Goal: Information Seeking & Learning: Learn about a topic

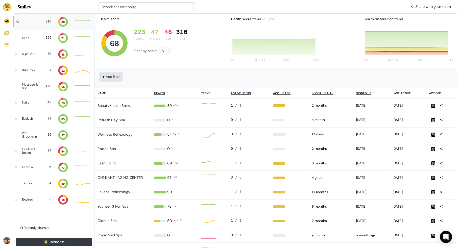
click at [115, 73] on button "Add filter" at bounding box center [110, 77] width 22 height 8
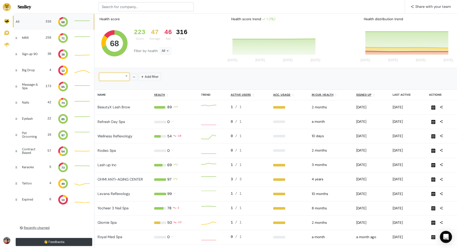
click at [121, 78] on div at bounding box center [114, 77] width 30 height 8
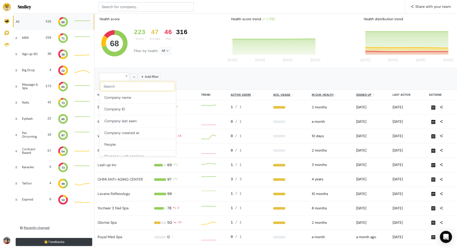
click at [136, 85] on input "text" at bounding box center [137, 86] width 74 height 9
type input "app"
click at [139, 99] on button "appointments_count_last_7_days" at bounding box center [134, 98] width 70 height 12
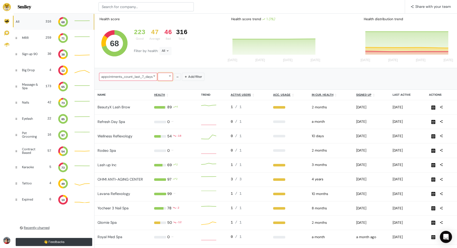
click at [166, 79] on div at bounding box center [164, 77] width 15 height 8
click at [170, 86] on button "equals" at bounding box center [175, 87] width 35 height 12
click at [171, 75] on icon at bounding box center [170, 75] width 3 height 3
click at [175, 110] on button "is more than" at bounding box center [175, 110] width 35 height 12
click at [192, 77] on input "number" at bounding box center [193, 77] width 20 height 8
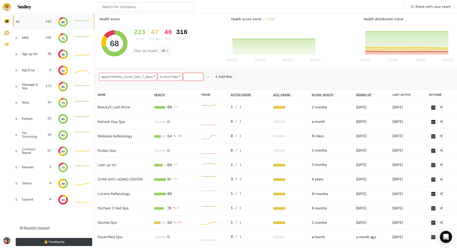
type input "5"
click at [266, 77] on div "appointments_count_last_7_days is more than 5 Add filter" at bounding box center [275, 77] width 354 height 10
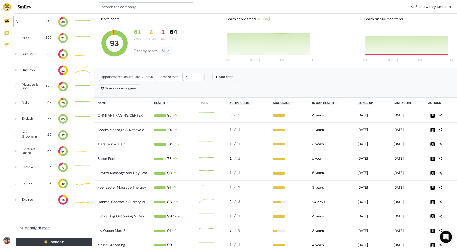
click at [131, 144] on div "Tiara Skin & Hair" at bounding box center [122, 145] width 50 height 6
click at [118, 144] on link "Tiara Skin & Hair" at bounding box center [110, 144] width 27 height 5
click at [118, 129] on link "Sparks Massage & Reflexology" at bounding box center [122, 129] width 51 height 5
click at [111, 156] on link "Super Feet" at bounding box center [106, 158] width 18 height 5
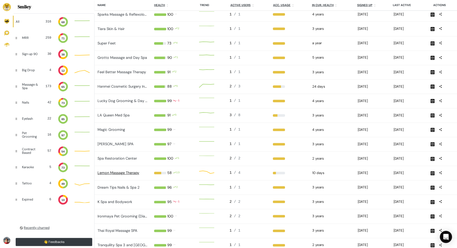
click at [128, 170] on link "Lemon Massage Therapy" at bounding box center [118, 172] width 42 height 5
click at [128, 156] on link "Spa Restoration Center" at bounding box center [116, 158] width 39 height 5
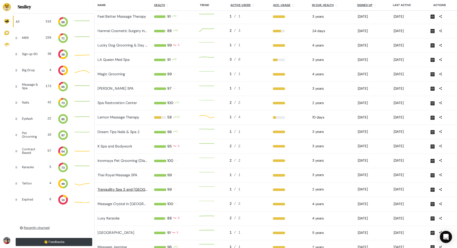
click at [123, 187] on link "Tranquility Spa 3 and Salt Cave" at bounding box center [133, 189] width 73 height 5
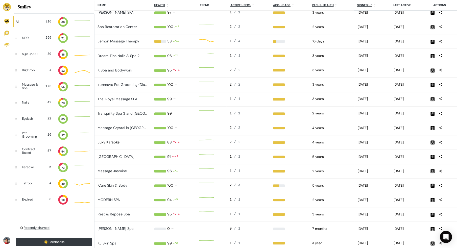
click at [114, 140] on link "Luxy Karaoke" at bounding box center [108, 142] width 22 height 5
click at [119, 212] on link "Rest & Repose Spa" at bounding box center [113, 214] width 32 height 5
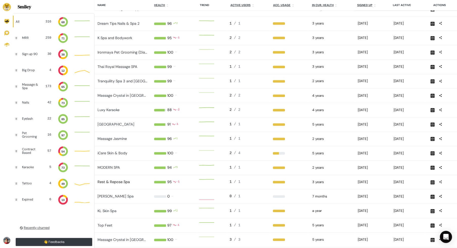
scroll to position [300, 0]
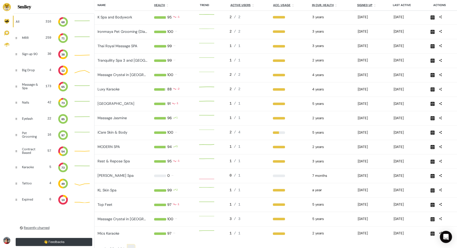
click at [129, 245] on link "›" at bounding box center [130, 249] width 7 height 9
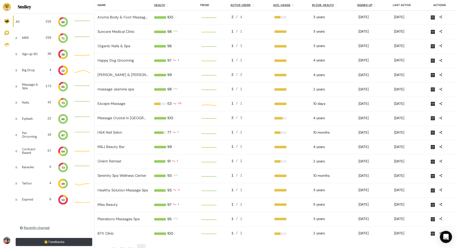
scroll to position [2, 20]
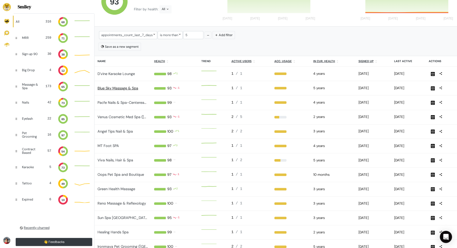
click at [127, 88] on link "Blue Sky Massage & Spa" at bounding box center [117, 88] width 41 height 5
click at [114, 143] on link "MT Foot SPA" at bounding box center [107, 145] width 21 height 5
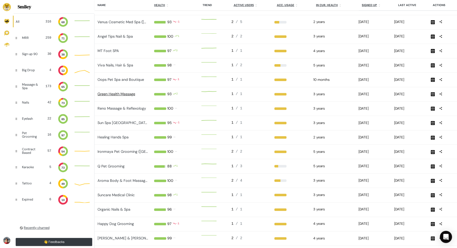
click at [123, 92] on link "Green Health Massage" at bounding box center [116, 94] width 38 height 5
click at [122, 120] on link "Sun Spa Annapolis" at bounding box center [122, 122] width 51 height 5
click at [122, 135] on link "Healing Hands Spa" at bounding box center [112, 137] width 31 height 5
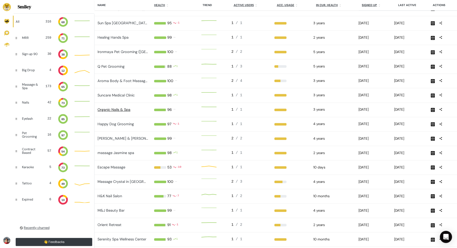
click at [120, 107] on link "Organic Nails & Spa" at bounding box center [113, 109] width 33 height 5
click at [121, 150] on link "massage Jasmine spa" at bounding box center [115, 152] width 37 height 5
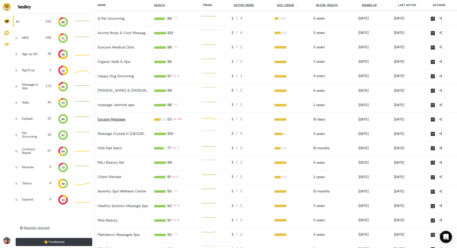
click at [118, 117] on link "Escape Massage" at bounding box center [111, 119] width 28 height 5
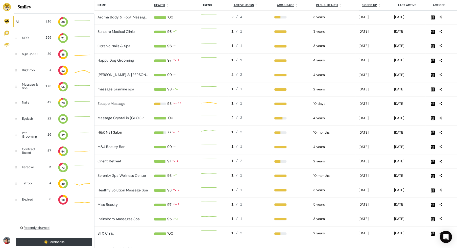
click at [116, 130] on link "H&K Nail Salon" at bounding box center [109, 132] width 24 height 5
click at [115, 173] on link "Serenity Spa Wellness Center" at bounding box center [121, 175] width 49 height 5
click at [115, 188] on link "Healthy Solution Massage Spa" at bounding box center [122, 190] width 50 height 5
click at [112, 217] on link "Plainsboro Massages Spa" at bounding box center [118, 219] width 42 height 5
click at [140, 245] on link "›" at bounding box center [141, 249] width 7 height 9
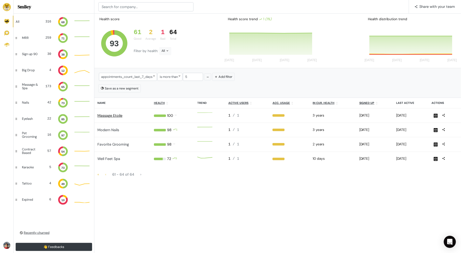
click at [113, 116] on link "Massage Etoile" at bounding box center [109, 115] width 25 height 5
click at [112, 156] on link "Well Feet Spa" at bounding box center [108, 158] width 23 height 5
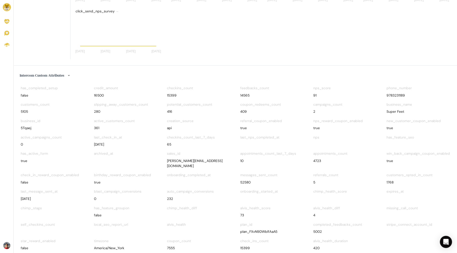
click at [26, 129] on div "5Tqaej" at bounding box center [52, 127] width 63 height 5
copy div "5Tqaej"
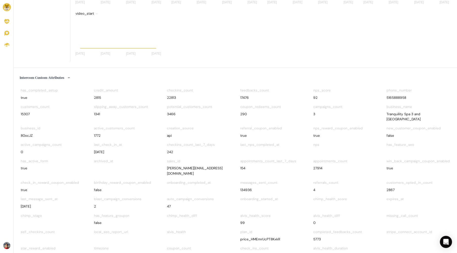
click at [28, 133] on div "80ocJZ" at bounding box center [52, 135] width 63 height 5
copy div "80ocJZ"
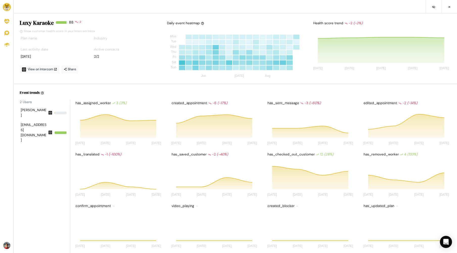
click at [123, 59] on div "Active contacts 2/2" at bounding box center [125, 53] width 65 height 16
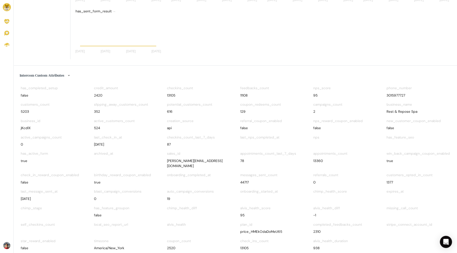
click at [26, 127] on div "jKcdlX" at bounding box center [52, 127] width 63 height 5
copy div "jKcdlX"
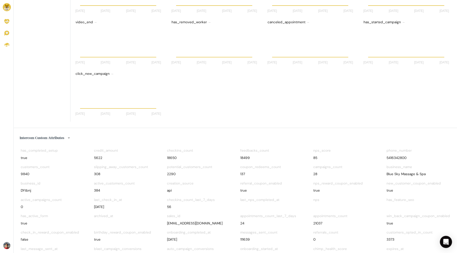
click at [25, 188] on div "DYtbnj" at bounding box center [52, 190] width 63 height 5
copy div "DYtbnj"
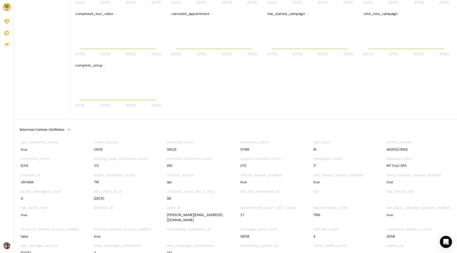
click at [29, 182] on div "x9m8dk" at bounding box center [52, 181] width 63 height 5
copy div "x9m8dk"
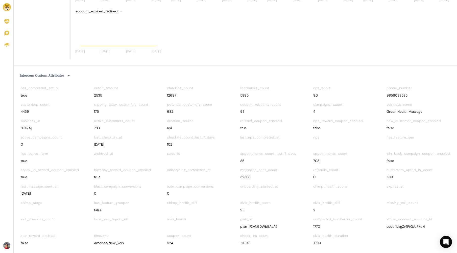
click at [28, 128] on div "8i9QAj" at bounding box center [52, 127] width 63 height 5
copy div "8i9QAj"
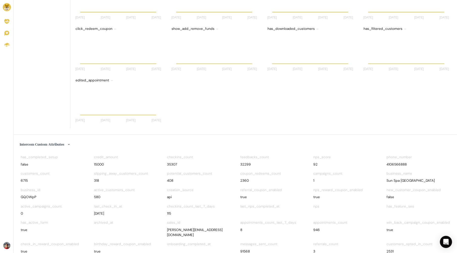
scroll to position [708, 0]
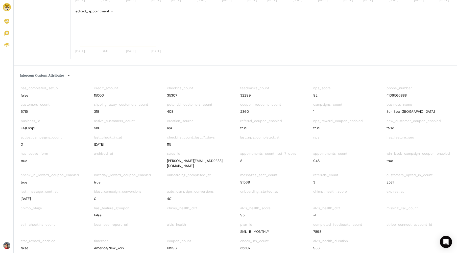
click at [28, 128] on div "GQOWpP" at bounding box center [52, 127] width 63 height 5
copy div "GQOWpP"
click at [28, 125] on div "PgFQ82" at bounding box center [52, 127] width 63 height 5
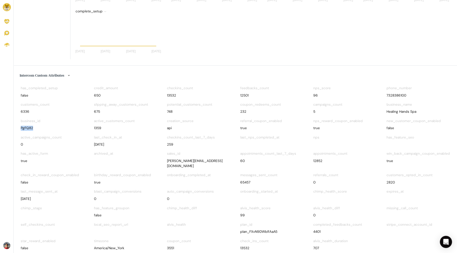
click at [28, 125] on div "PgFQ82" at bounding box center [52, 127] width 63 height 5
copy div "PgFQ82"
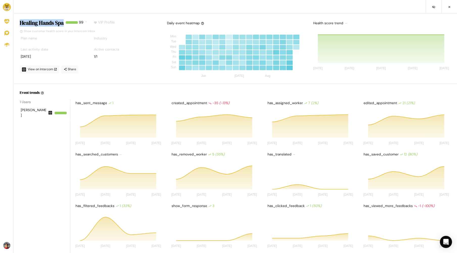
drag, startPoint x: 20, startPoint y: 22, endPoint x: 64, endPoint y: 25, distance: 44.0
click at [64, 25] on h4 "Healing Hands Spa" at bounding box center [42, 23] width 44 height 7
copy h4 "Healing Hands Spa"
click at [157, 13] on nav at bounding box center [235, 7] width 443 height 14
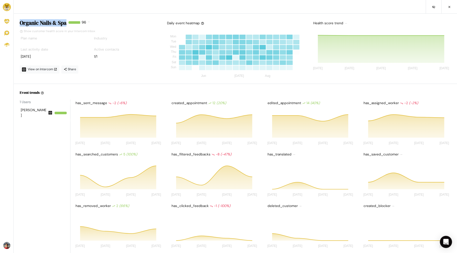
drag, startPoint x: 20, startPoint y: 22, endPoint x: 66, endPoint y: 23, distance: 45.4
click at [66, 23] on h4 "Organic Nails & Spa" at bounding box center [43, 23] width 47 height 7
copy h4 "Organic Nails & Spa"
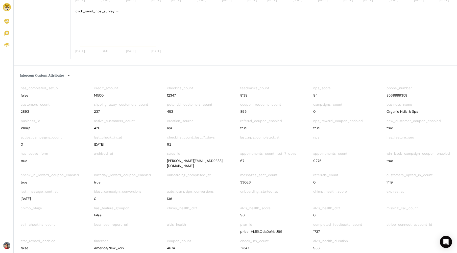
click at [26, 125] on div "VR1ajK" at bounding box center [52, 127] width 63 height 5
copy div "VR1ajK"
click at [29, 126] on div "ULFs1u" at bounding box center [52, 127] width 63 height 5
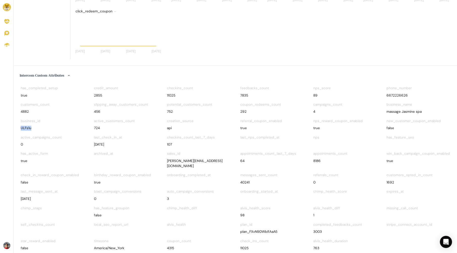
copy div "ULFs1u"
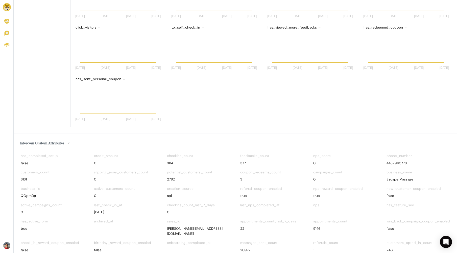
click at [27, 195] on div "QOpm0p" at bounding box center [52, 195] width 63 height 5
copy div "QOpm0p"
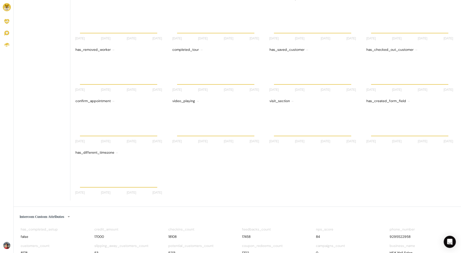
scroll to position [616, 0]
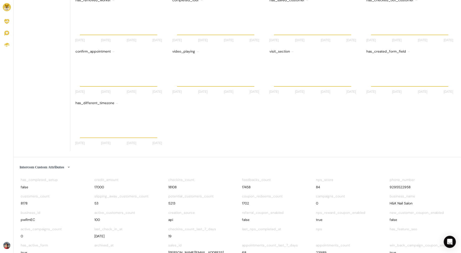
click at [30, 219] on div "pwRmEC" at bounding box center [53, 219] width 64 height 5
copy div "pwRmEC"
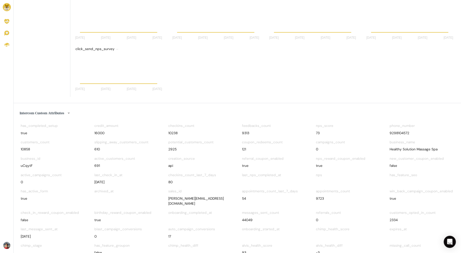
click at [29, 166] on div "uCqytF" at bounding box center [53, 165] width 64 height 5
copy div "uCqytF"
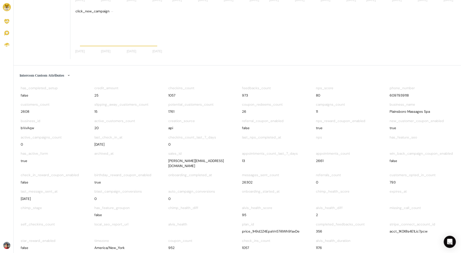
click at [24, 127] on div "bVxAqw" at bounding box center [53, 127] width 64 height 5
copy div "bVxAqw"
click at [27, 125] on div "XfMQcA" at bounding box center [53, 127] width 64 height 5
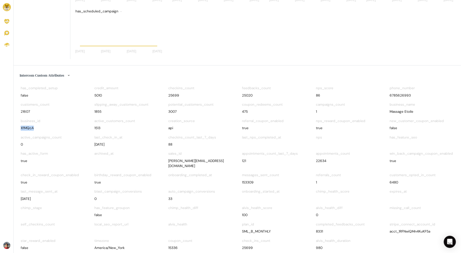
copy div "XfMQcA"
click at [28, 129] on div "gp7ugL" at bounding box center [53, 127] width 64 height 5
copy div "gp7ugL"
